Goal: Task Accomplishment & Management: Manage account settings

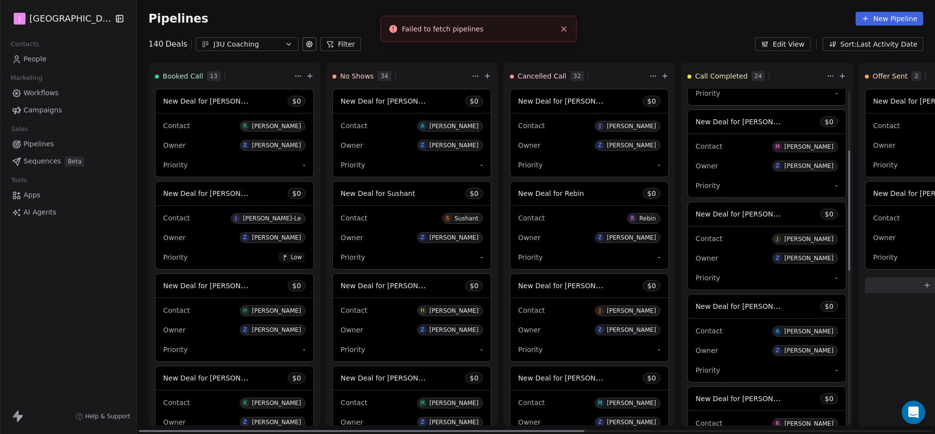
scroll to position [170, 0]
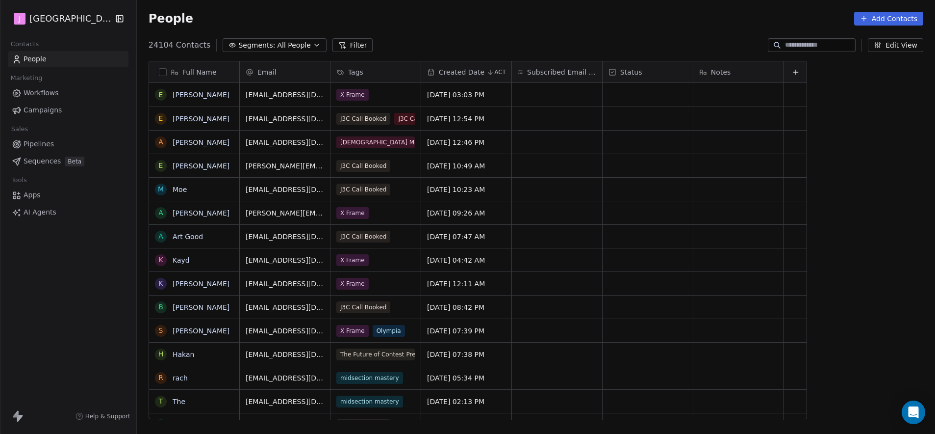
scroll to position [374, 795]
click at [48, 144] on span "Pipelines" at bounding box center [39, 144] width 30 height 10
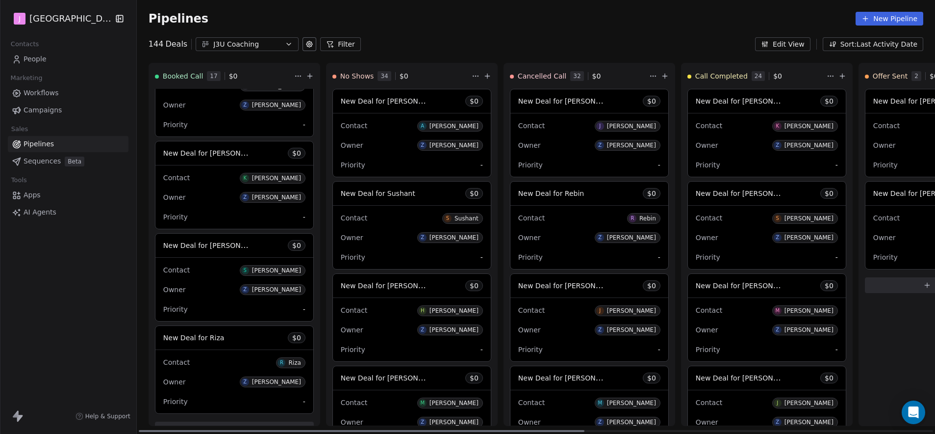
drag, startPoint x: 535, startPoint y: 429, endPoint x: 42, endPoint y: 417, distance: 493.5
click at [139, 432] on div at bounding box center [362, 431] width 446 height 2
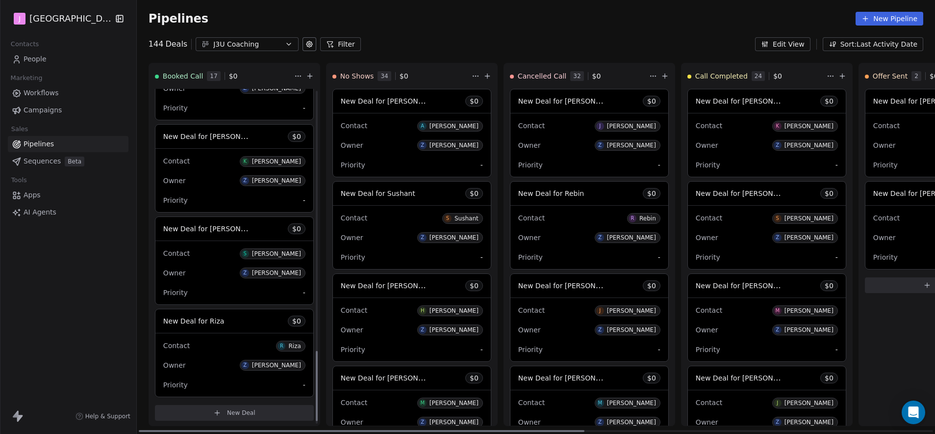
scroll to position [1258, 0]
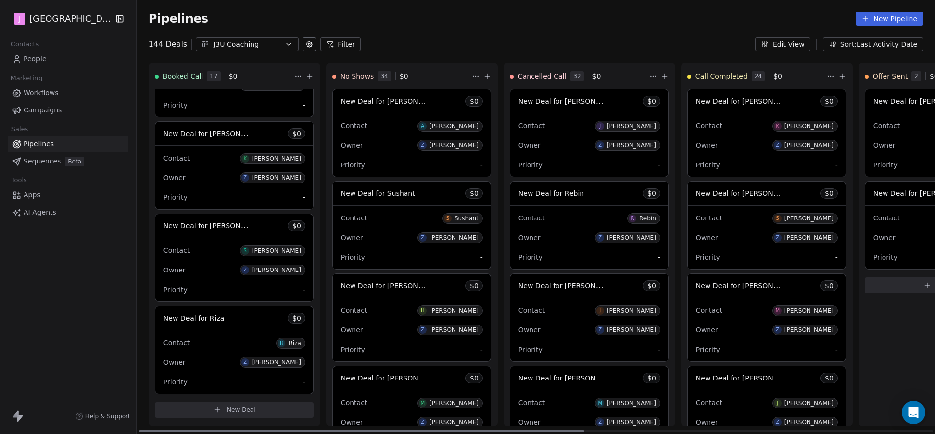
click at [207, 322] on span "New Deal for Riza" at bounding box center [193, 318] width 61 height 8
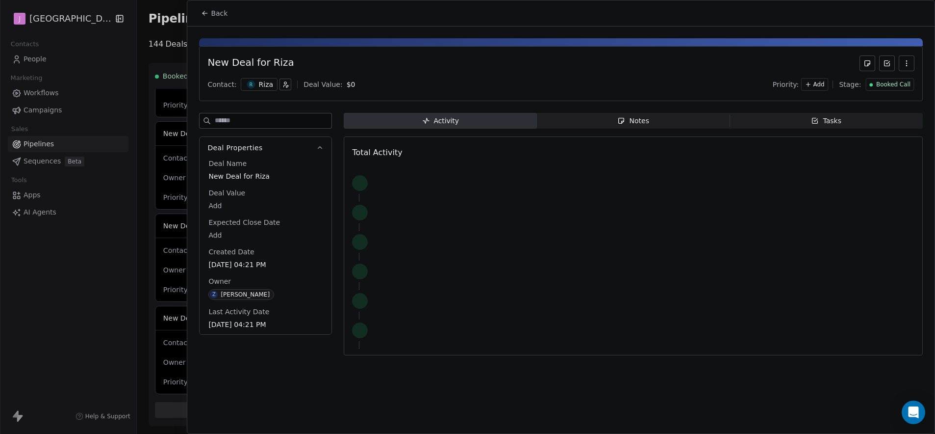
click at [894, 88] on div "Booked Call" at bounding box center [890, 84] width 49 height 13
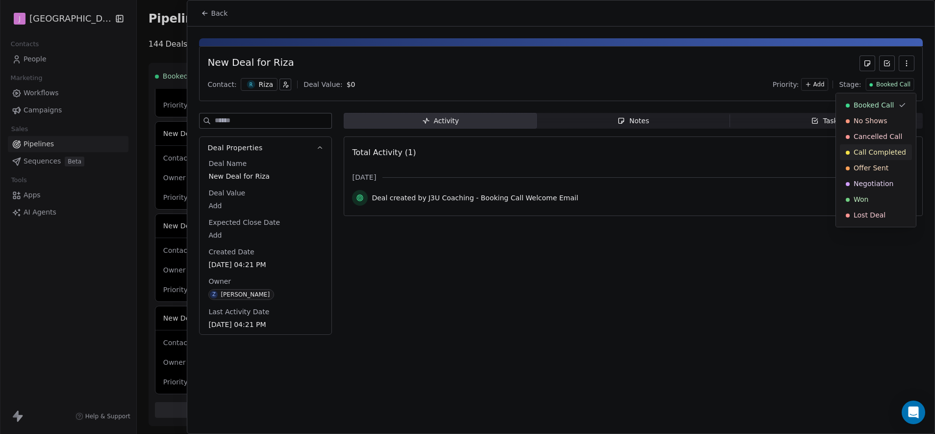
click at [882, 151] on span "Call Completed" at bounding box center [880, 152] width 52 height 10
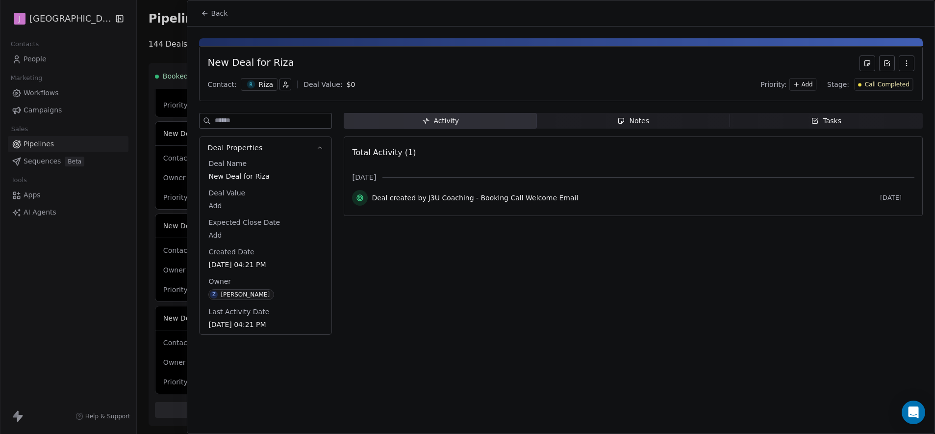
click at [205, 17] on icon at bounding box center [205, 13] width 8 height 8
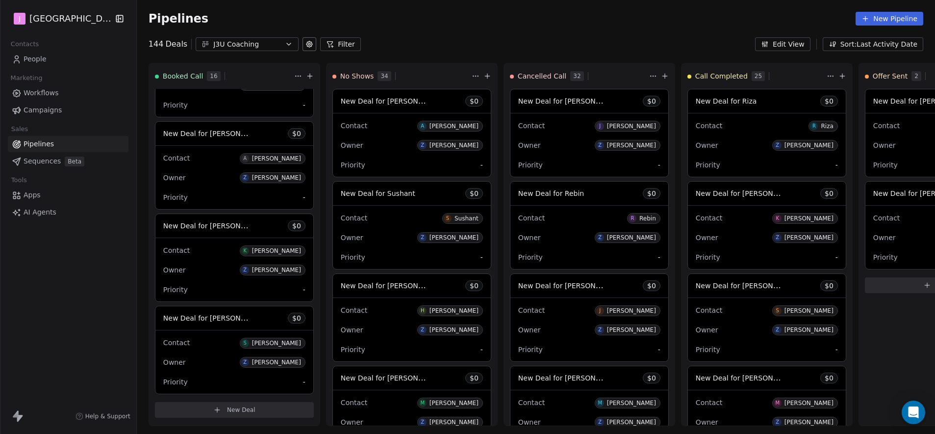
scroll to position [1166, 0]
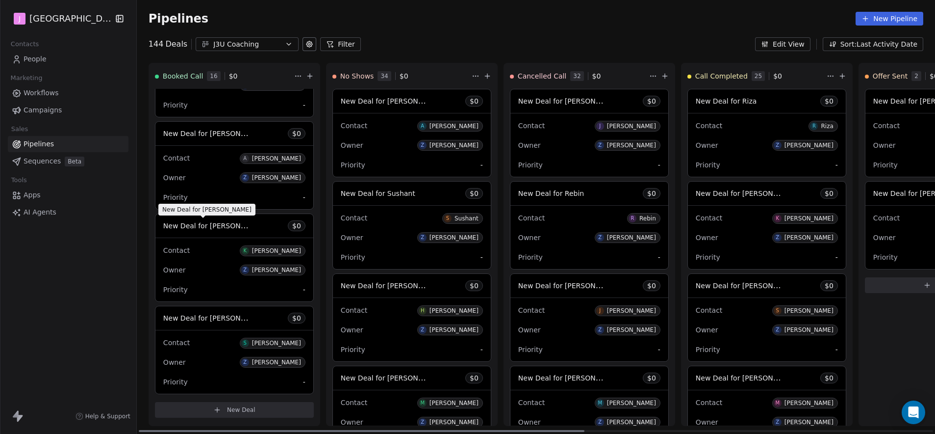
click at [222, 224] on span "New Deal for [PERSON_NAME]" at bounding box center [214, 225] width 103 height 9
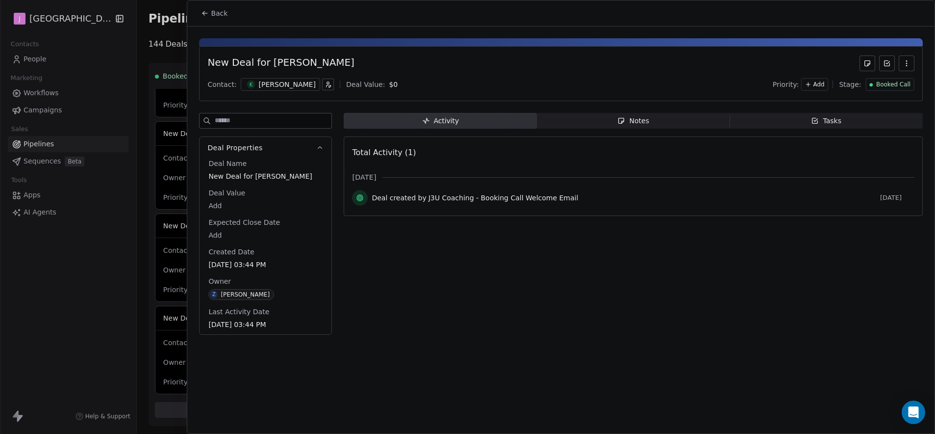
click at [225, 207] on body "J J3 University Contacts People Marketing Workflows Campaigns Sales Pipelines S…" at bounding box center [467, 217] width 935 height 434
type input "*****"
drag, startPoint x: 876, startPoint y: 86, endPoint x: 870, endPoint y: 99, distance: 14.7
click at [875, 86] on html "J J3 University Contacts People Marketing Workflows Campaigns Sales Pipelines S…" at bounding box center [467, 217] width 935 height 434
click at [898, 84] on span "Booked Call" at bounding box center [893, 84] width 34 height 8
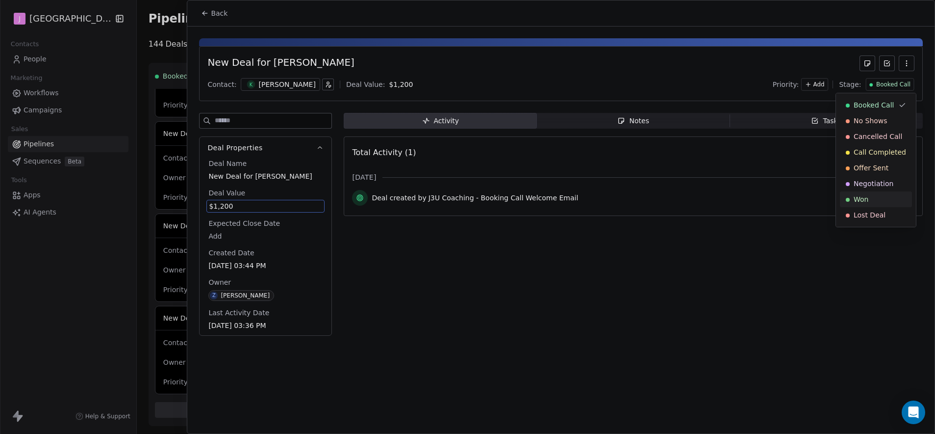
click at [879, 200] on div "Won" at bounding box center [876, 199] width 60 height 10
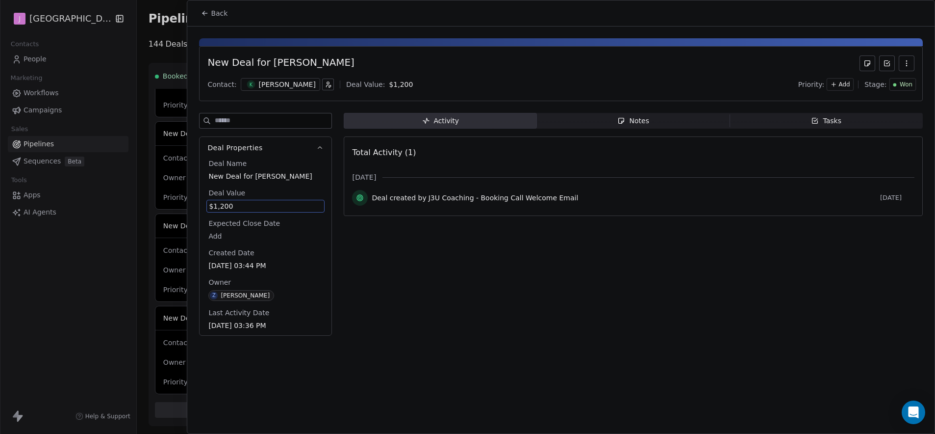
click at [209, 14] on button "Back" at bounding box center [214, 13] width 38 height 18
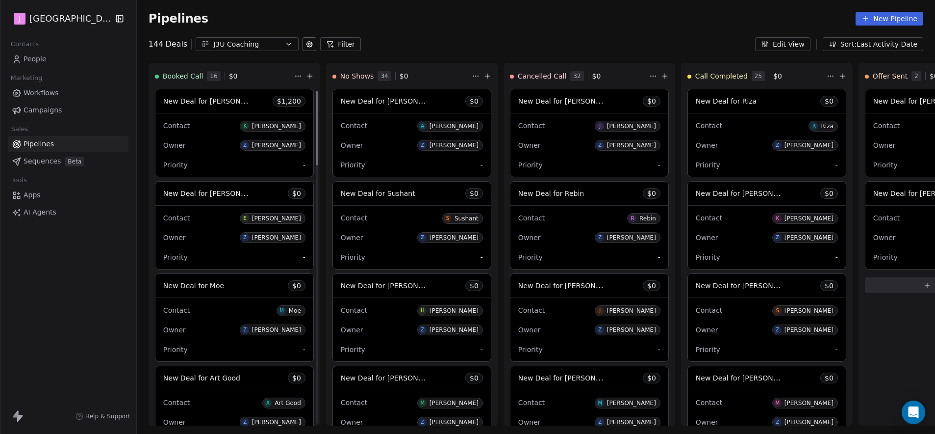
click at [36, 59] on span "People" at bounding box center [35, 59] width 23 height 10
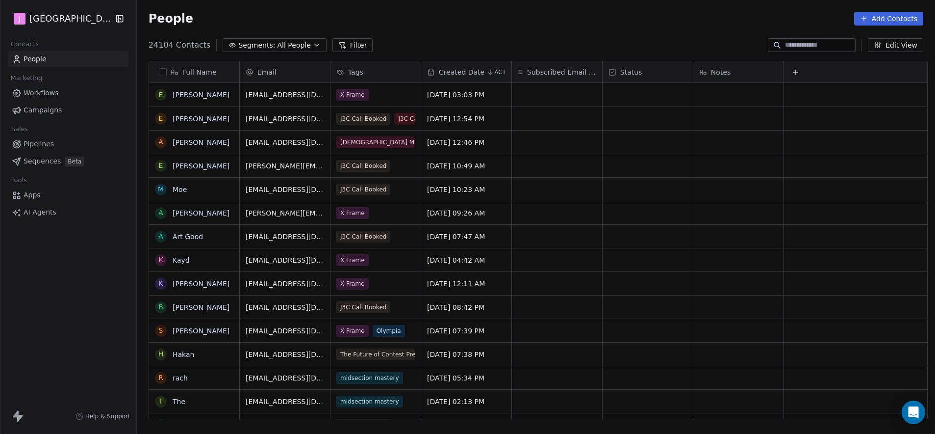
scroll to position [374, 795]
click at [787, 39] on div at bounding box center [812, 45] width 88 height 14
paste input "**********"
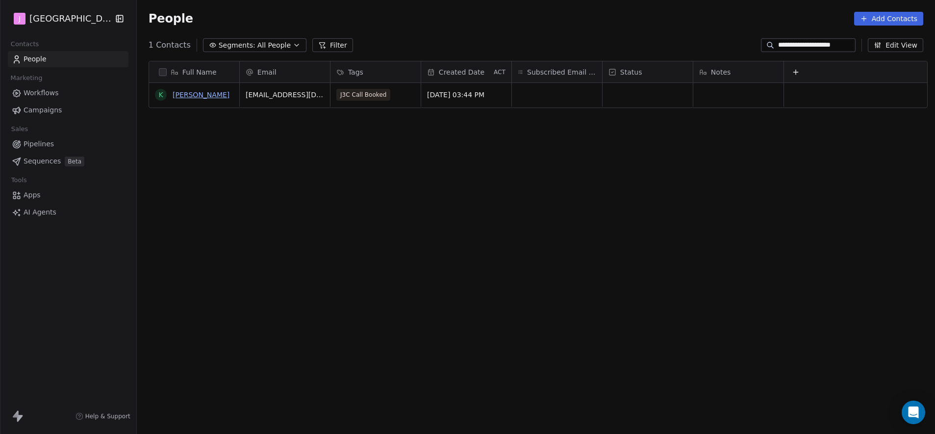
type input "**********"
click at [182, 95] on link "[PERSON_NAME]" at bounding box center [201, 95] width 57 height 8
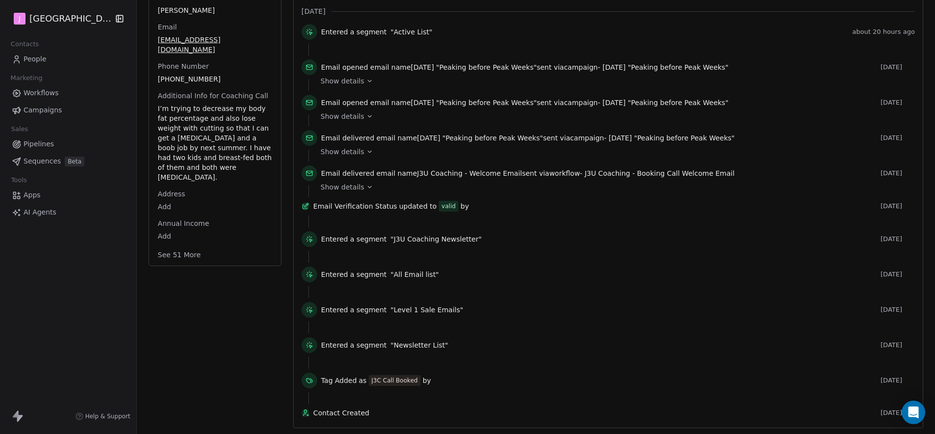
scroll to position [184, 0]
click at [171, 246] on button "See 51 More" at bounding box center [179, 255] width 55 height 18
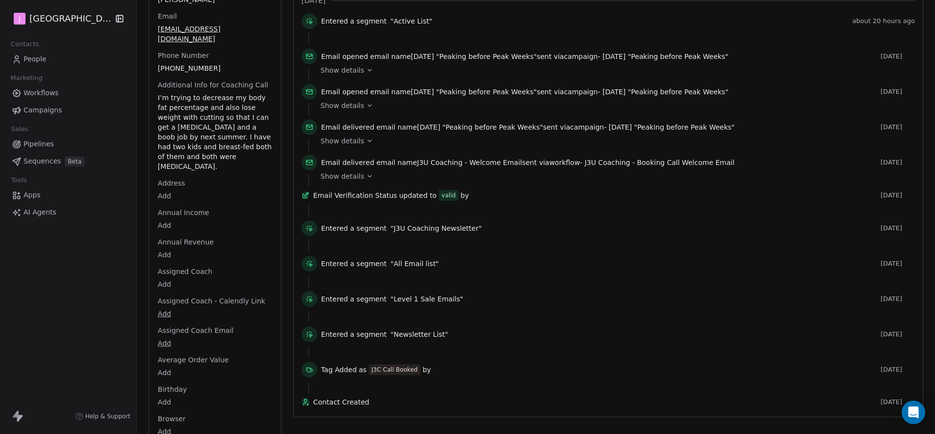
click at [158, 264] on body "J J3 University Contacts People Marketing Workflows Campaigns Sales Pipelines S…" at bounding box center [467, 217] width 935 height 434
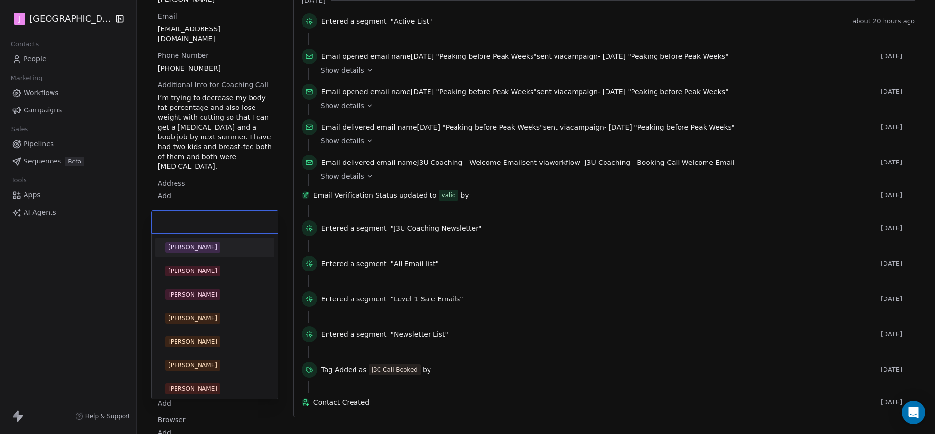
scroll to position [232, 0]
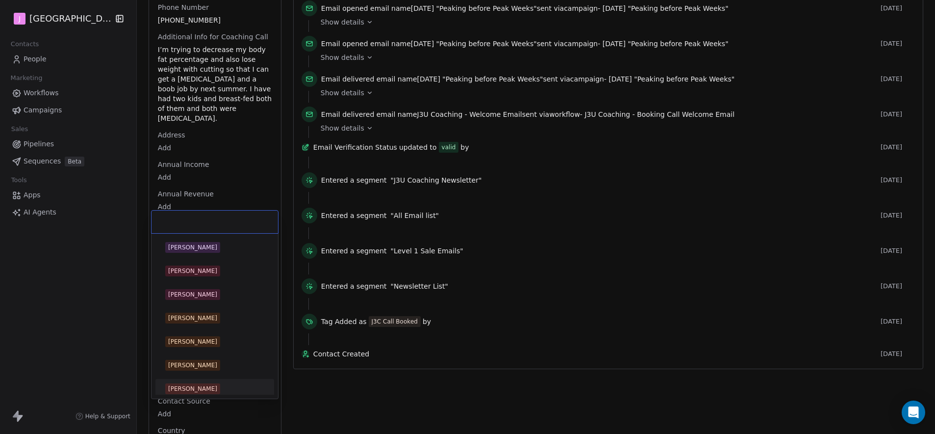
click at [214, 393] on div "[PERSON_NAME]" at bounding box center [214, 388] width 99 height 11
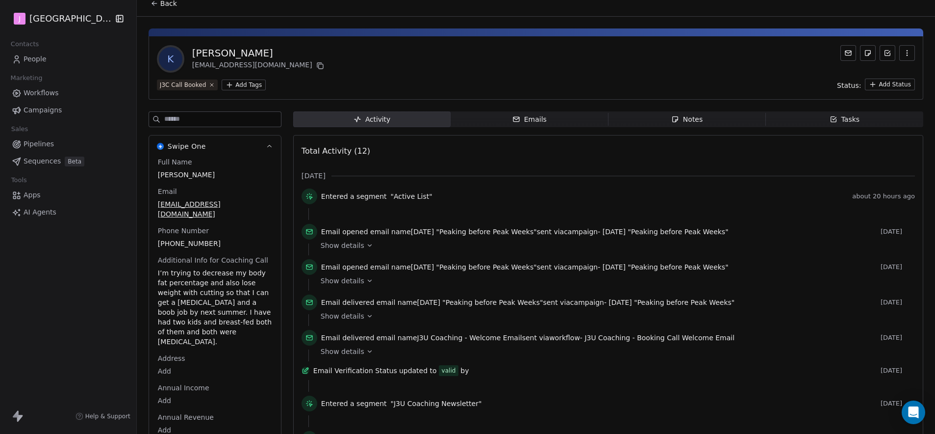
scroll to position [0, 0]
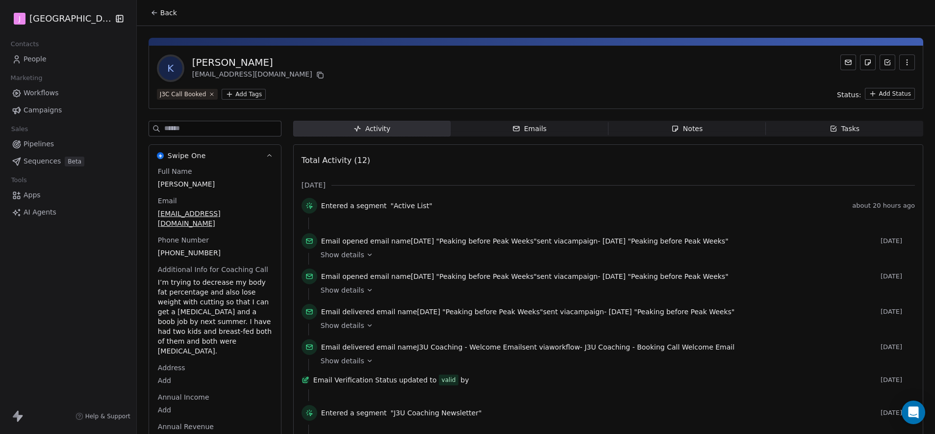
click at [905, 95] on html "J J3 University Contacts People Marketing Workflows Campaigns Sales Pipelines S…" at bounding box center [467, 217] width 935 height 434
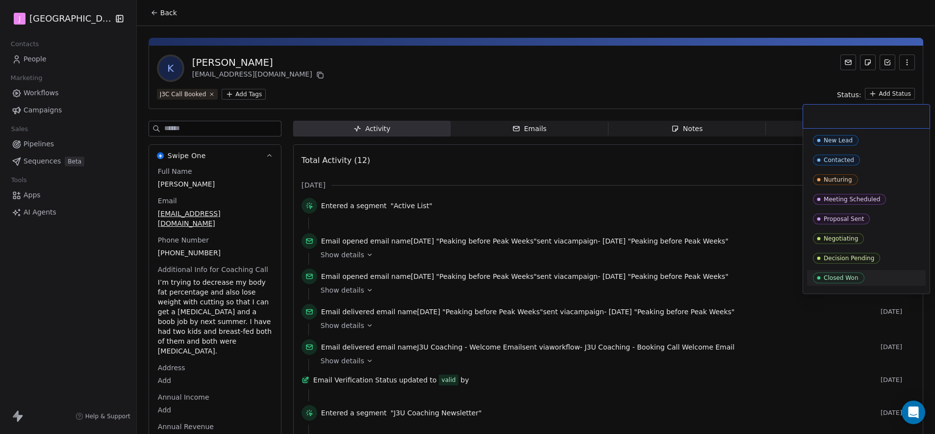
click at [837, 277] on div "Closed Won" at bounding box center [841, 277] width 35 height 7
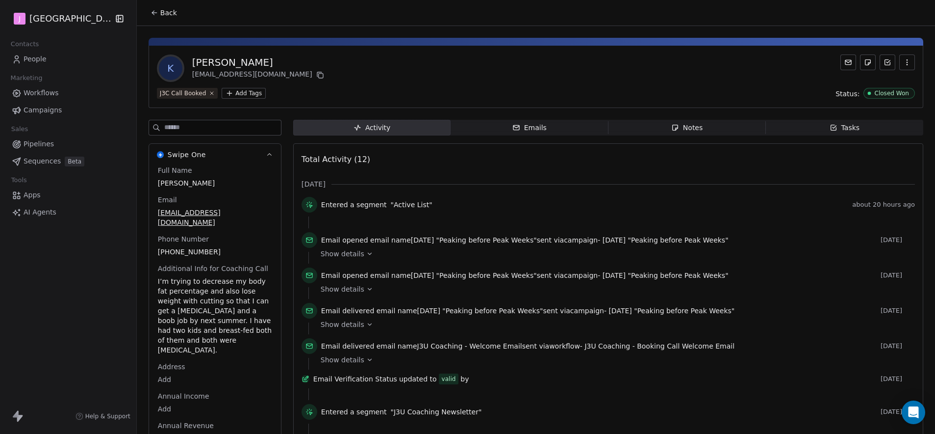
click at [168, 13] on span "Back" at bounding box center [168, 13] width 17 height 10
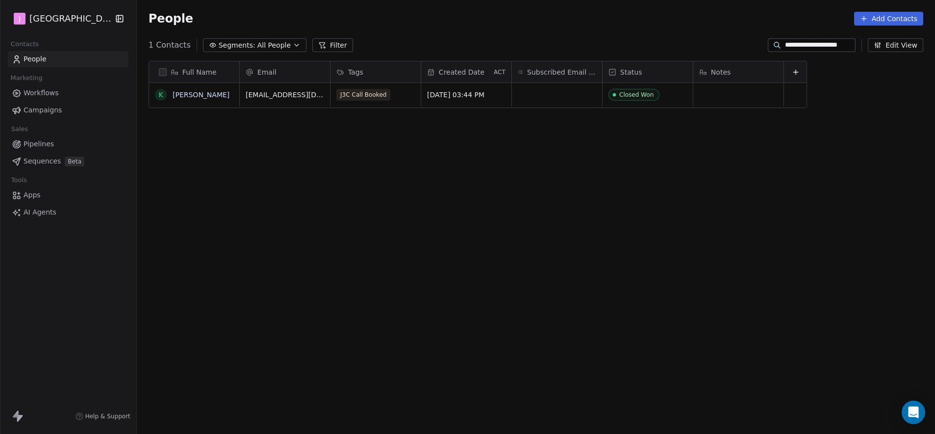
scroll to position [374, 795]
click at [39, 142] on span "Pipelines" at bounding box center [39, 144] width 30 height 10
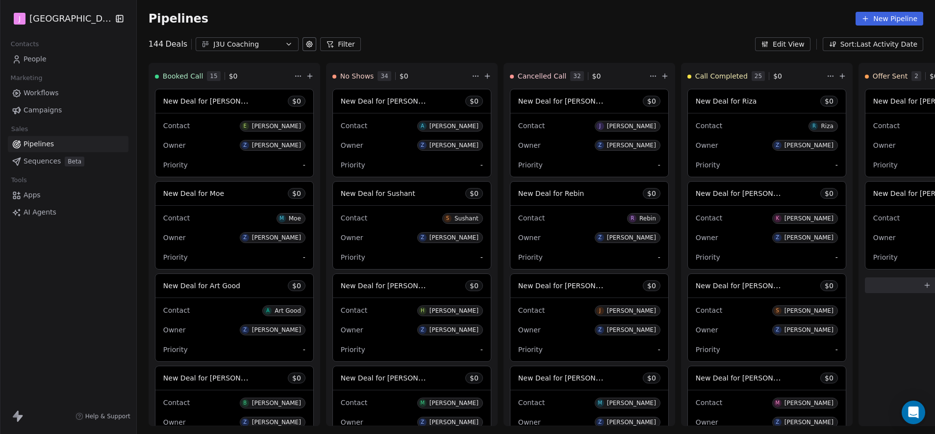
click at [531, 12] on div "Pipelines New Pipeline" at bounding box center [536, 19] width 775 height 14
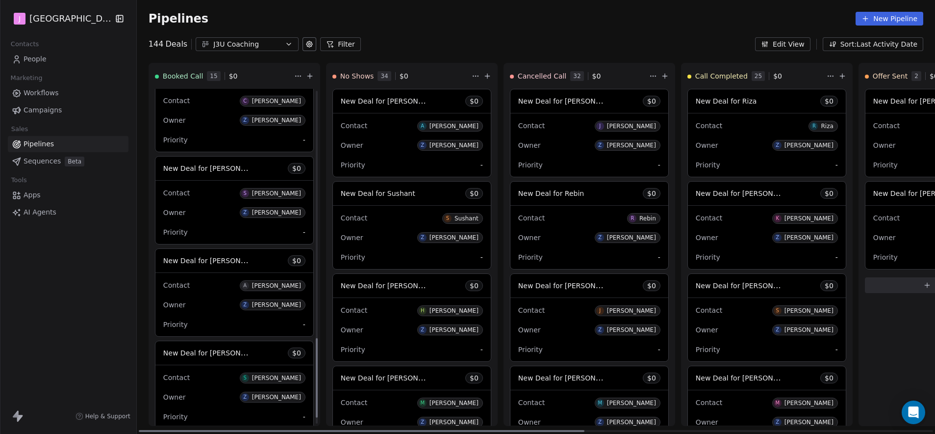
scroll to position [1074, 0]
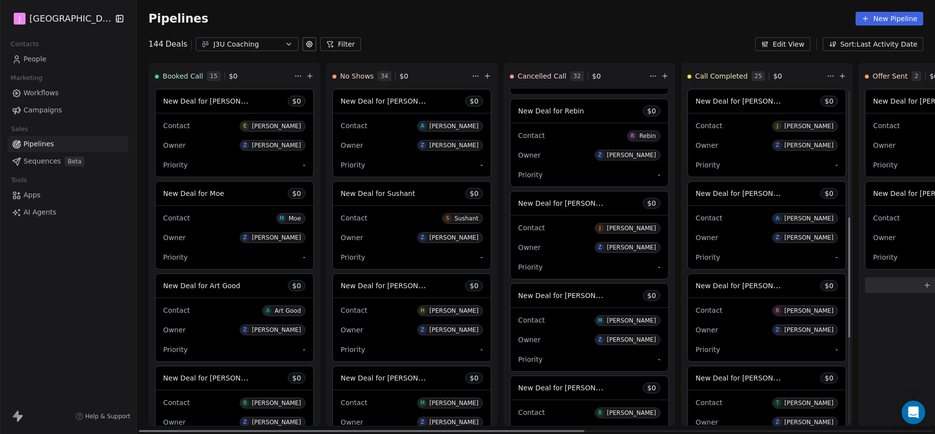
scroll to position [376, 0]
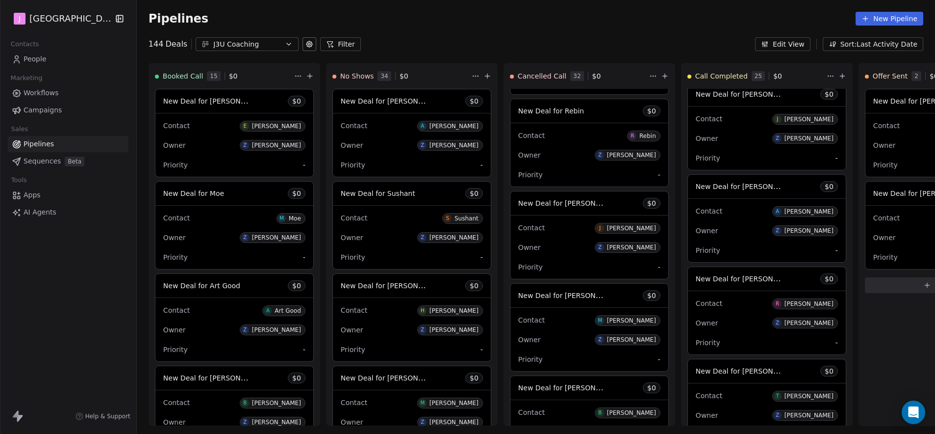
click at [48, 91] on span "Workflows" at bounding box center [41, 93] width 35 height 10
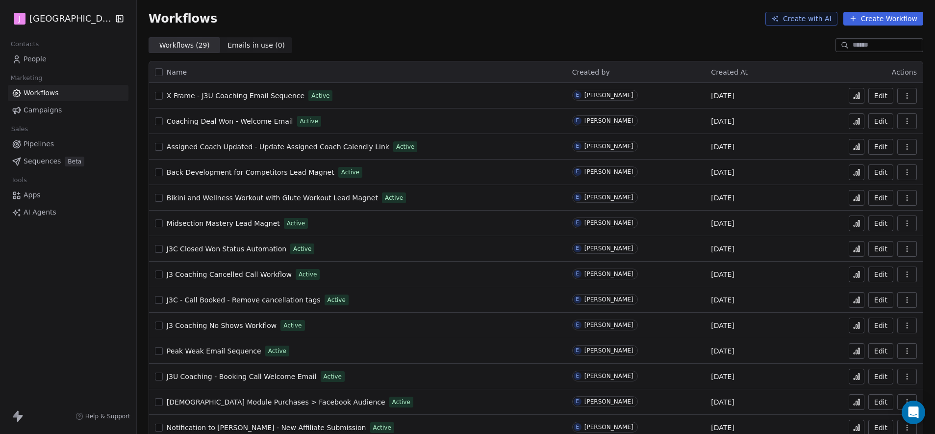
click at [853, 42] on input at bounding box center [887, 45] width 69 height 10
paste input "**********"
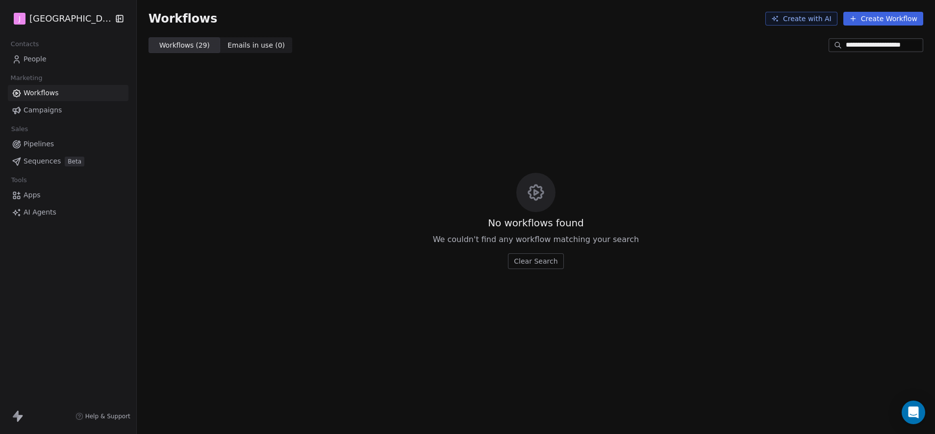
click at [876, 45] on input "**********" at bounding box center [884, 45] width 76 height 10
type input "**********"
click at [34, 61] on span "People" at bounding box center [35, 59] width 23 height 10
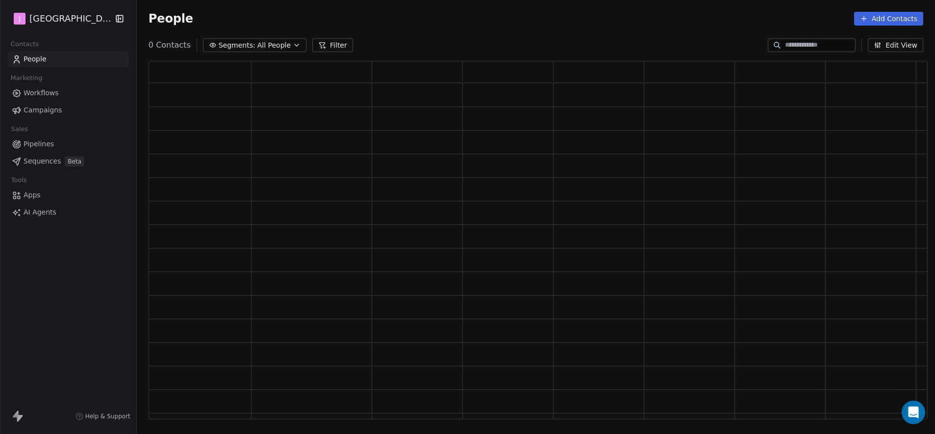
scroll to position [351, 772]
click at [823, 44] on input at bounding box center [819, 45] width 69 height 10
paste input "**********"
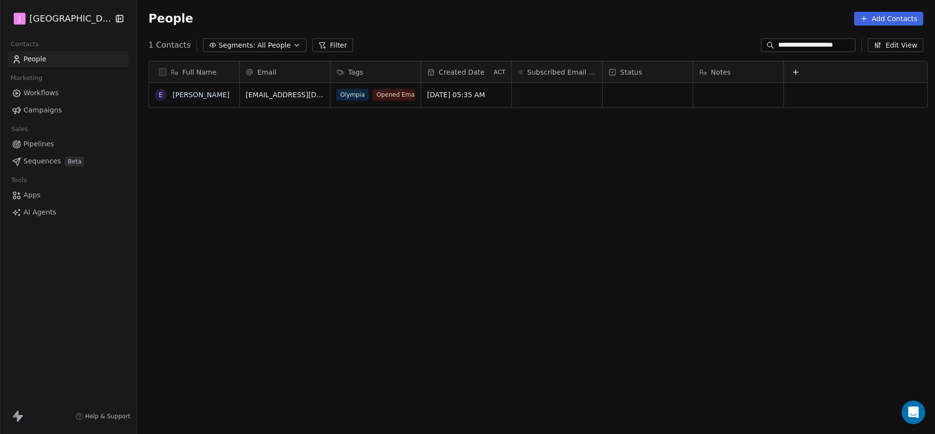
scroll to position [374, 795]
type input "**********"
click at [203, 96] on link "[PERSON_NAME]" at bounding box center [201, 95] width 57 height 8
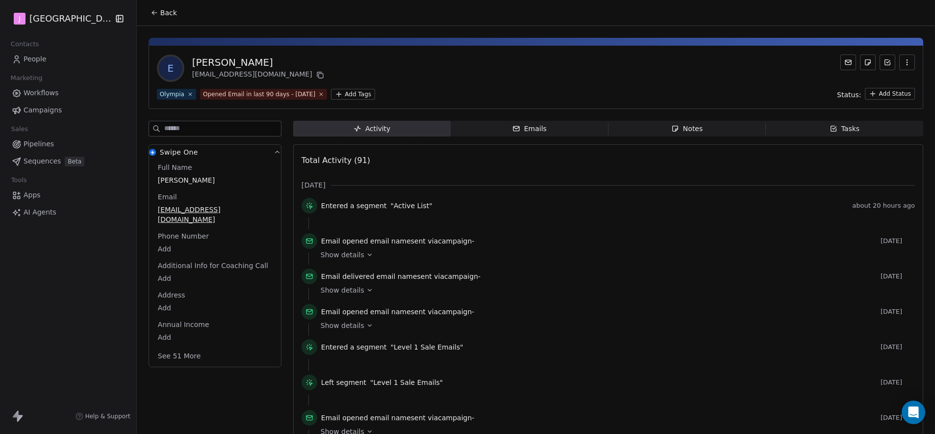
click at [178, 350] on button "See 51 More" at bounding box center [179, 356] width 55 height 18
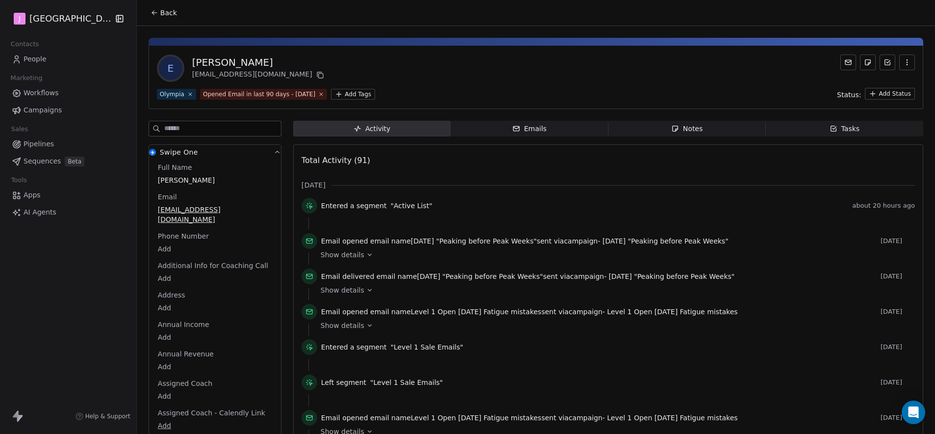
click at [161, 386] on body "J J3 University Contacts People Marketing Workflows Campaigns Sales Pipelines S…" at bounding box center [467, 217] width 935 height 434
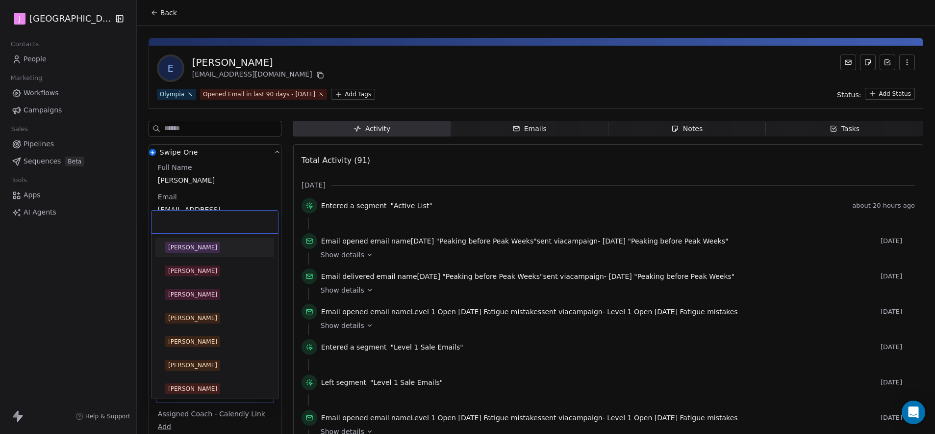
scroll to position [170, 0]
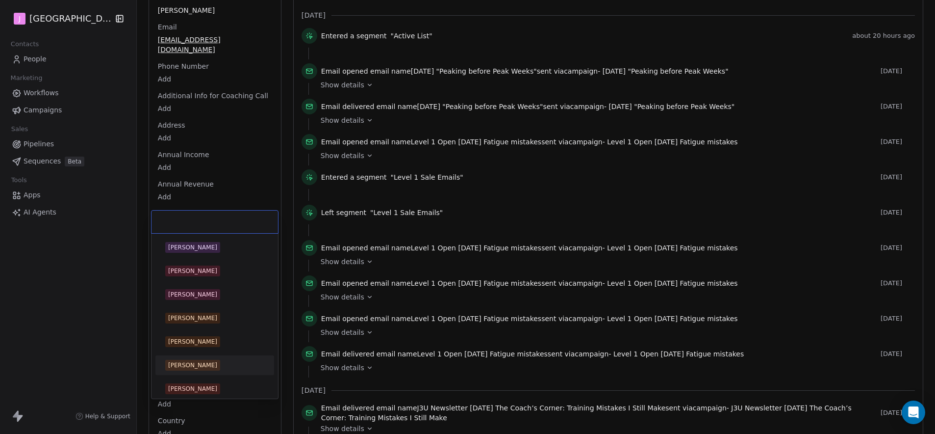
click at [178, 366] on div "[PERSON_NAME]" at bounding box center [192, 364] width 49 height 9
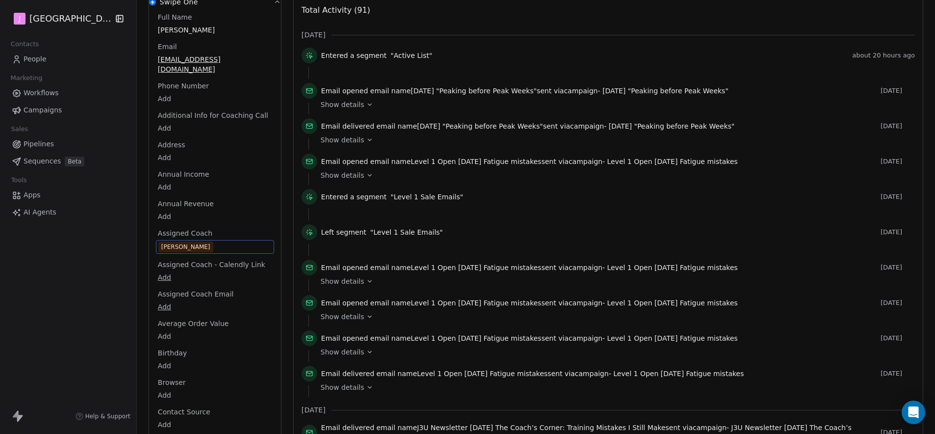
scroll to position [0, 0]
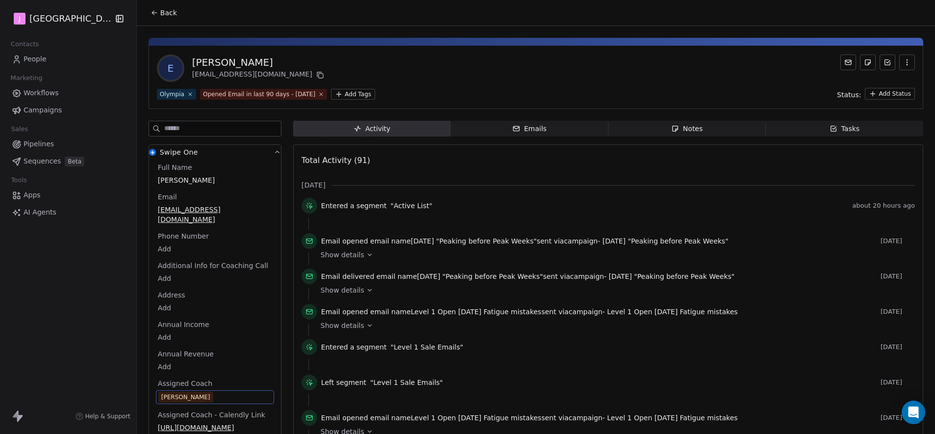
click at [883, 91] on html "J J3 University Contacts People Marketing Workflows Campaigns Sales Pipelines S…" at bounding box center [467, 217] width 935 height 434
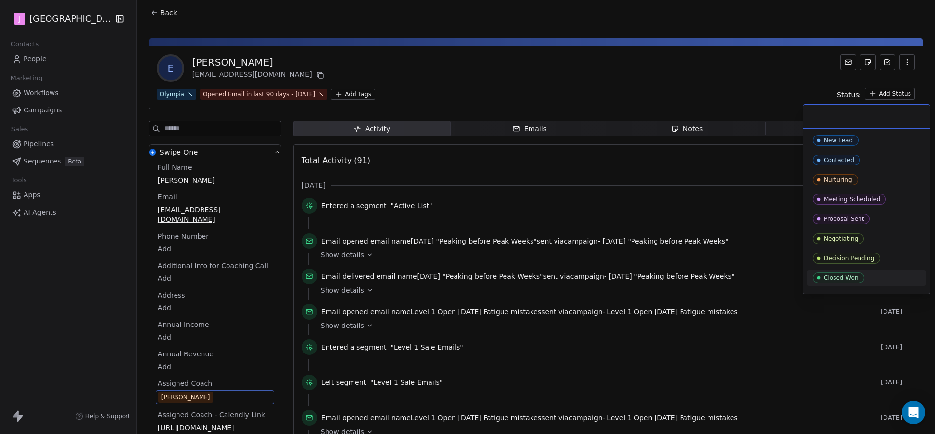
click at [844, 281] on div "Closed Won" at bounding box center [841, 277] width 35 height 7
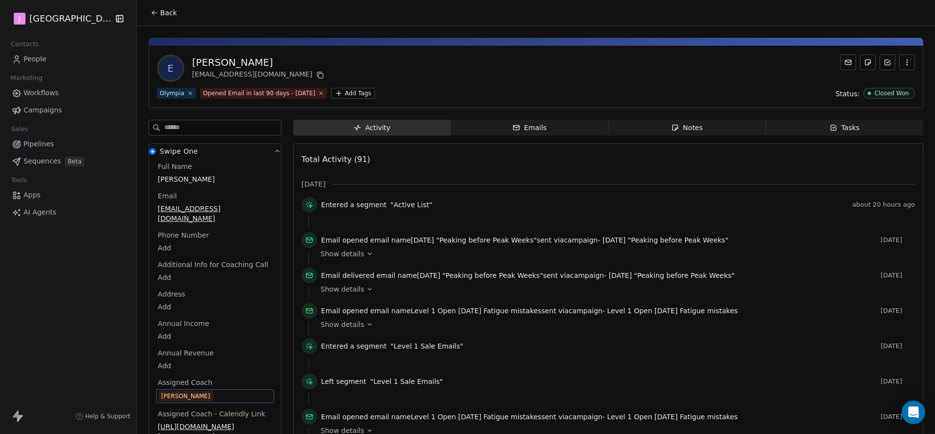
click at [160, 17] on span "Back" at bounding box center [168, 13] width 17 height 10
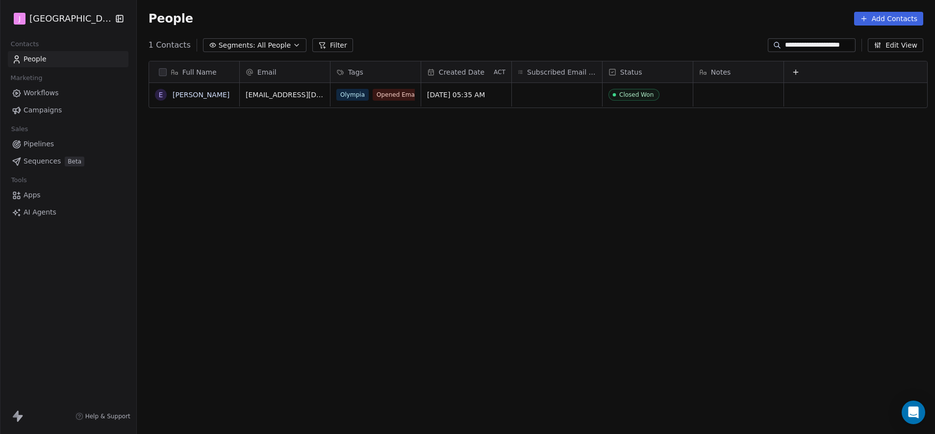
scroll to position [374, 795]
click at [51, 144] on span "Pipelines" at bounding box center [39, 144] width 30 height 10
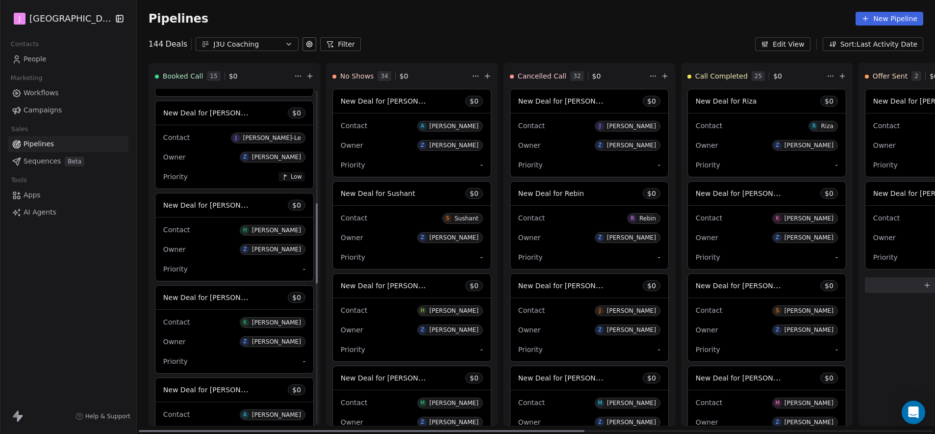
scroll to position [449, 0]
click at [899, 20] on button "New Pipeline" at bounding box center [890, 19] width 68 height 14
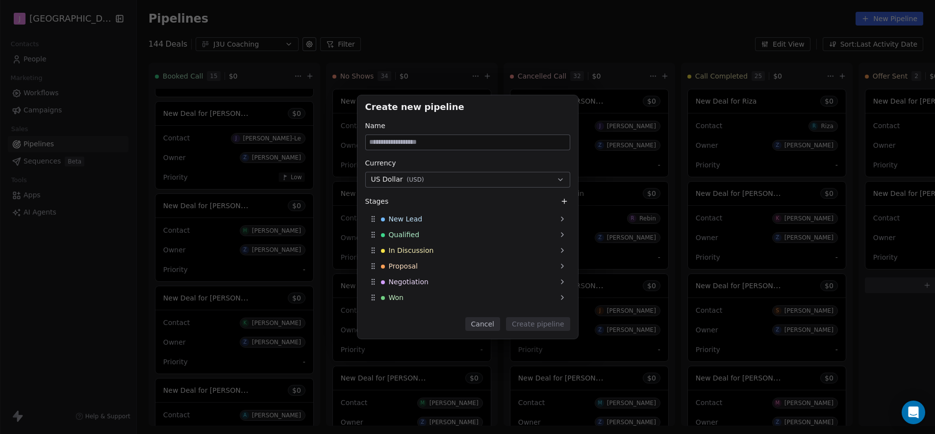
click at [612, 45] on div "Create new pipeline Name Currency US Dollar ( USD ) Stages New Lead Qualified I…" at bounding box center [467, 217] width 935 height 434
click at [490, 326] on button "Cancel" at bounding box center [482, 324] width 35 height 14
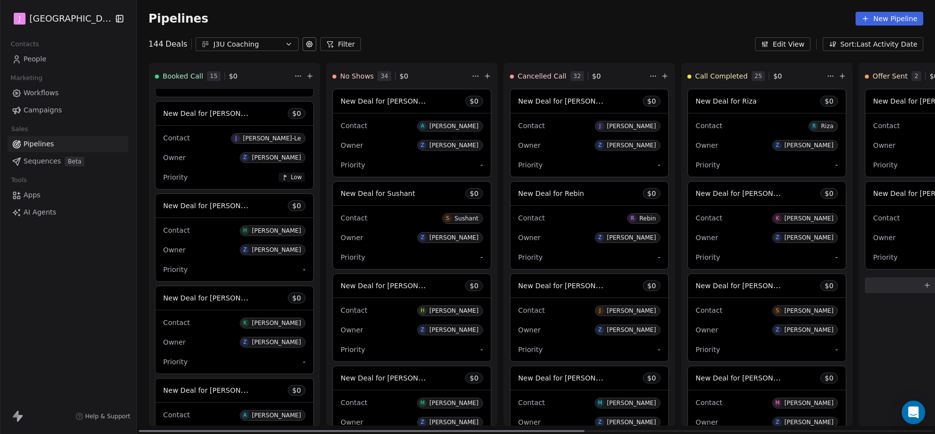
click at [307, 76] on icon at bounding box center [309, 76] width 4 height 0
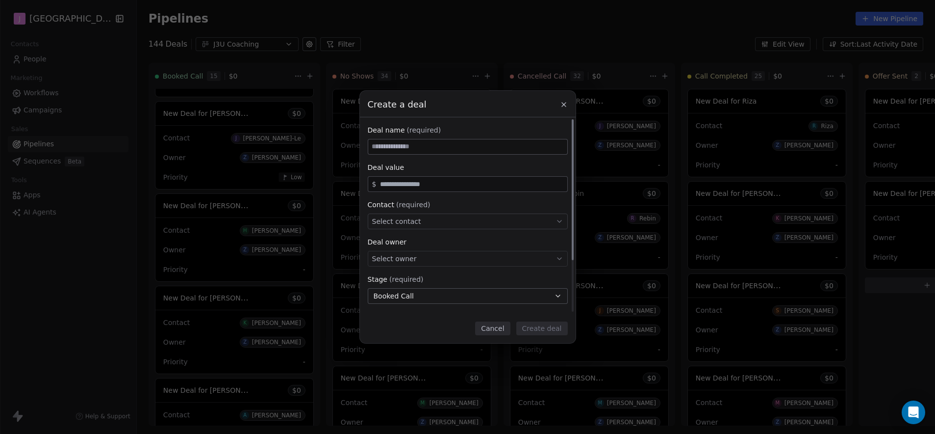
click at [424, 216] on div "Select contact" at bounding box center [468, 221] width 200 height 16
type input "**********"
click at [431, 249] on div "[PERSON_NAME]" at bounding box center [415, 250] width 49 height 7
click at [422, 148] on input at bounding box center [467, 146] width 199 height 15
paste input "**********"
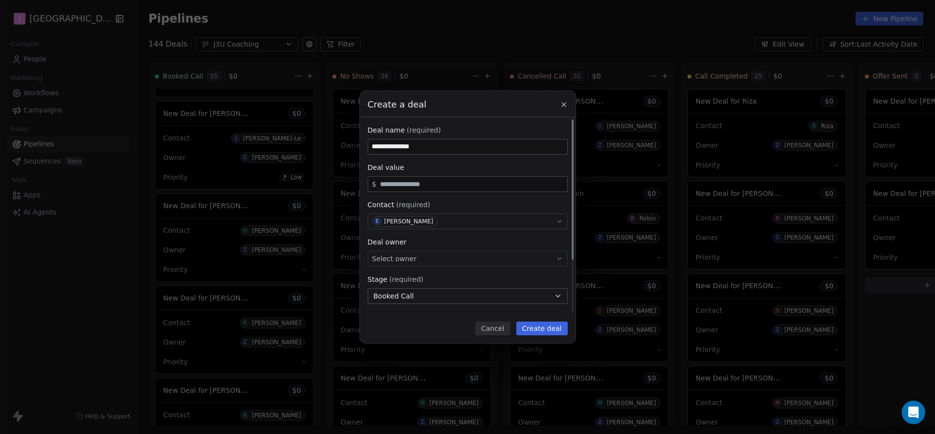
type input "**********"
click at [506, 291] on button "Booked Call" at bounding box center [468, 296] width 200 height 16
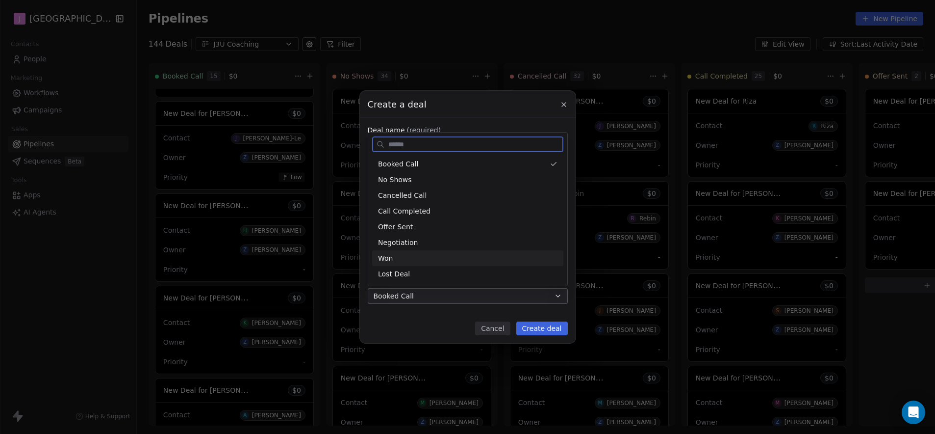
click at [404, 256] on div "Won" at bounding box center [467, 258] width 179 height 10
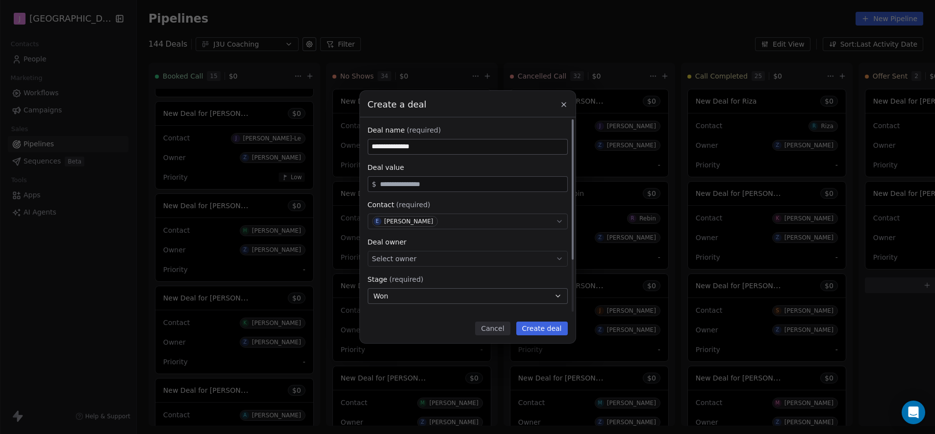
click at [424, 259] on div "Select owner" at bounding box center [468, 259] width 200 height 16
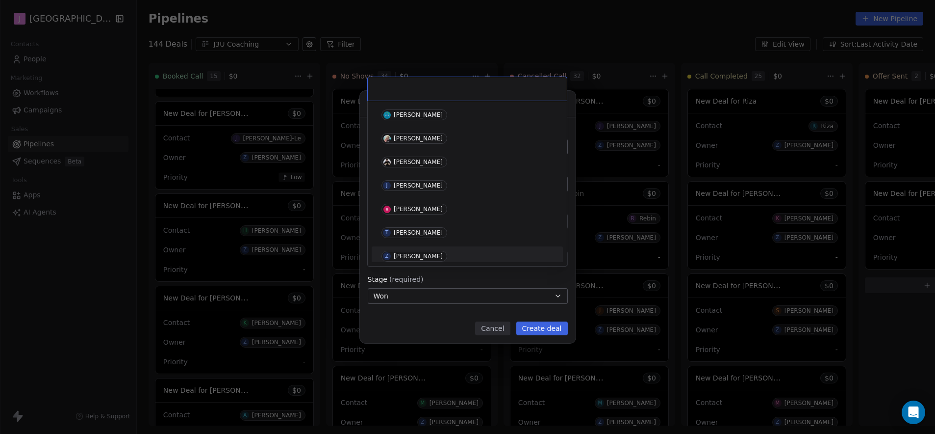
click at [424, 257] on div "[PERSON_NAME]" at bounding box center [418, 256] width 49 height 7
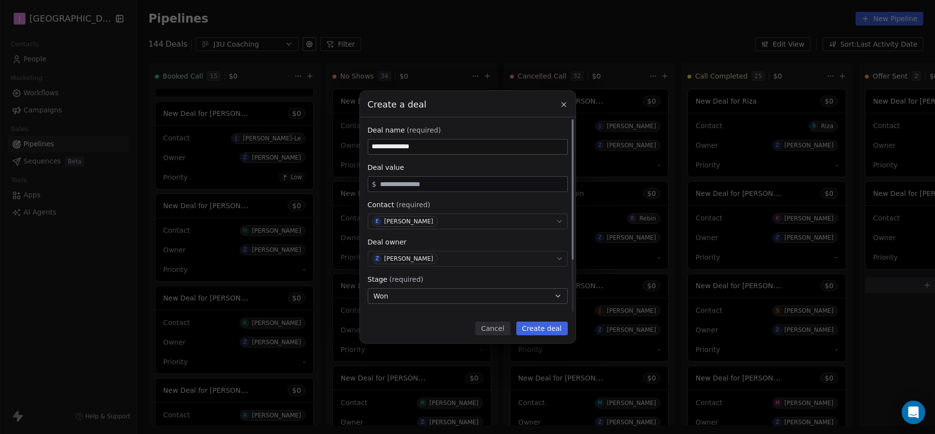
click at [431, 192] on div "**********" at bounding box center [468, 251] width 200 height 253
click at [429, 189] on div "$" at bounding box center [468, 184] width 200 height 16
click at [429, 188] on div "$" at bounding box center [468, 184] width 200 height 16
click at [408, 181] on input "text" at bounding box center [471, 183] width 187 height 7
type input "*****"
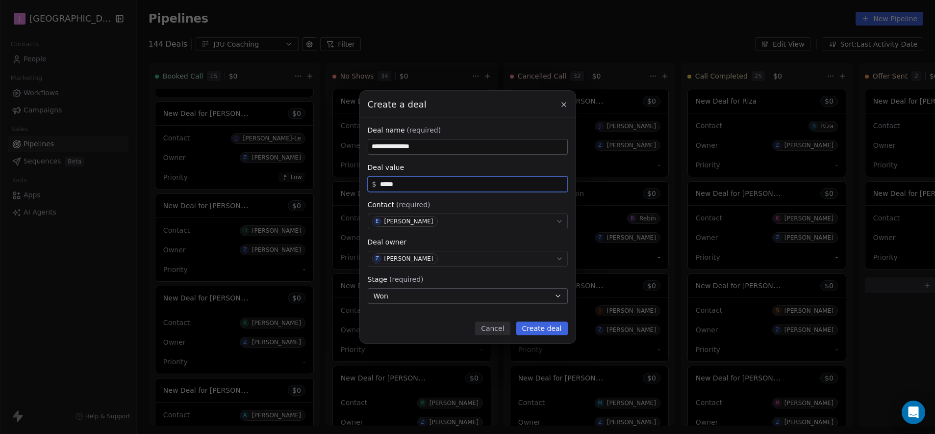
click at [544, 336] on div "**********" at bounding box center [468, 217] width 216 height 252
click at [543, 332] on button "Create deal" at bounding box center [541, 328] width 51 height 14
